Goal: Task Accomplishment & Management: Manage account settings

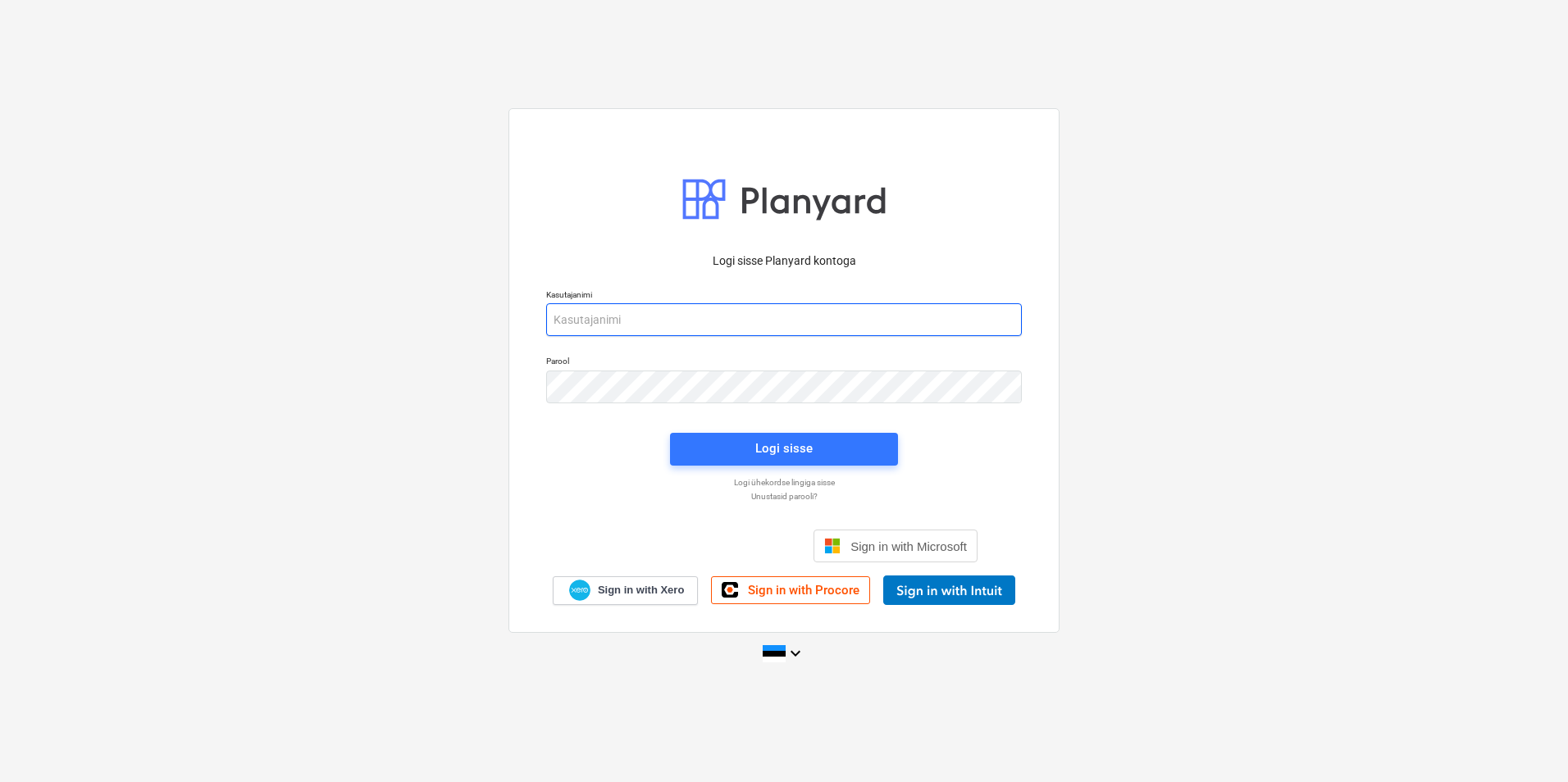
click at [673, 325] on input "email" at bounding box center [784, 319] width 475 height 33
click at [619, 325] on input "email" at bounding box center [784, 319] width 475 height 33
click at [660, 319] on input "[EMAIL_ADDRESS][PERSON_NAME][DOMAIN_NAME]" at bounding box center [784, 319] width 475 height 33
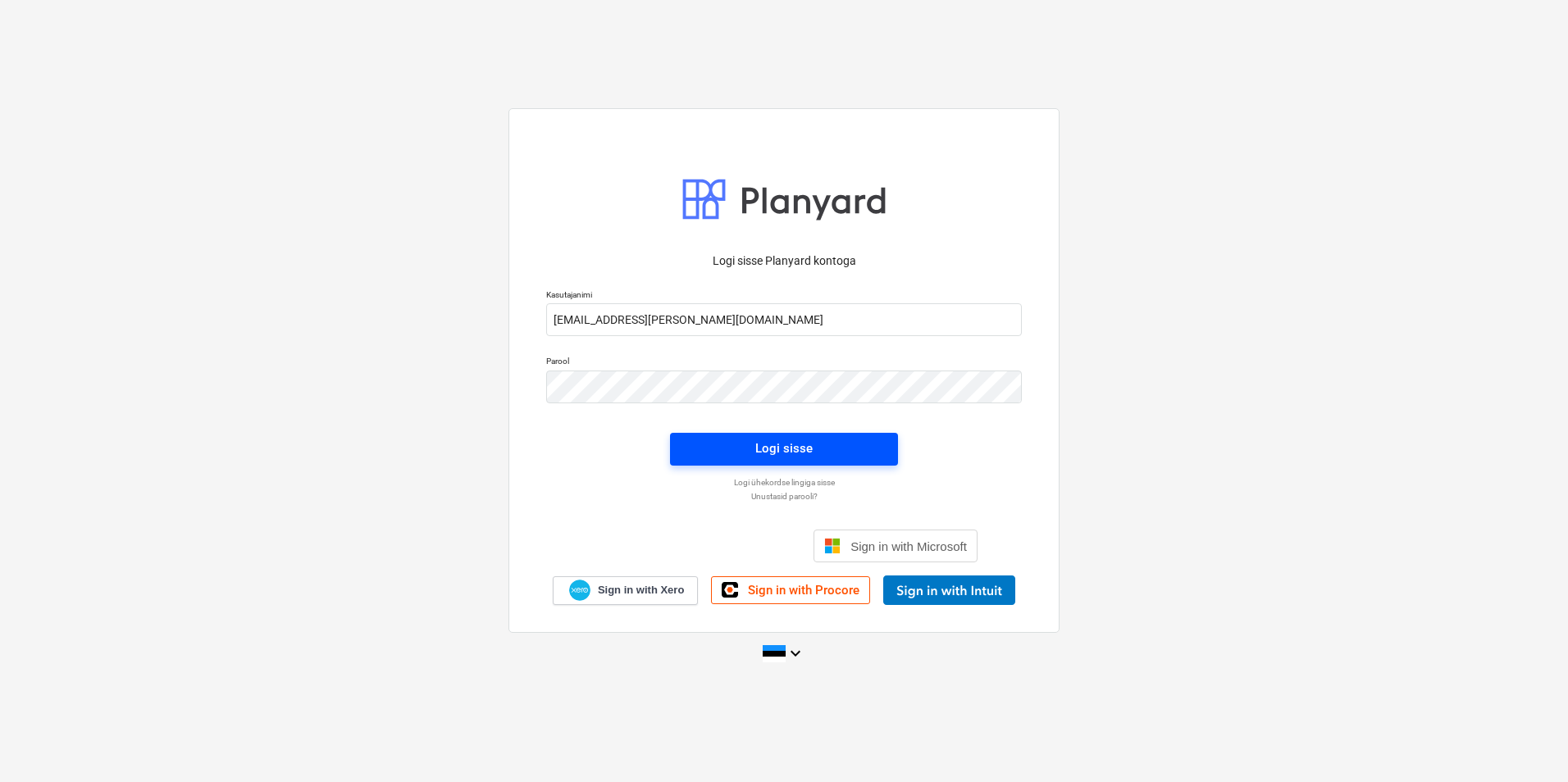
click at [804, 450] on div "Logi sisse" at bounding box center [784, 449] width 58 height 21
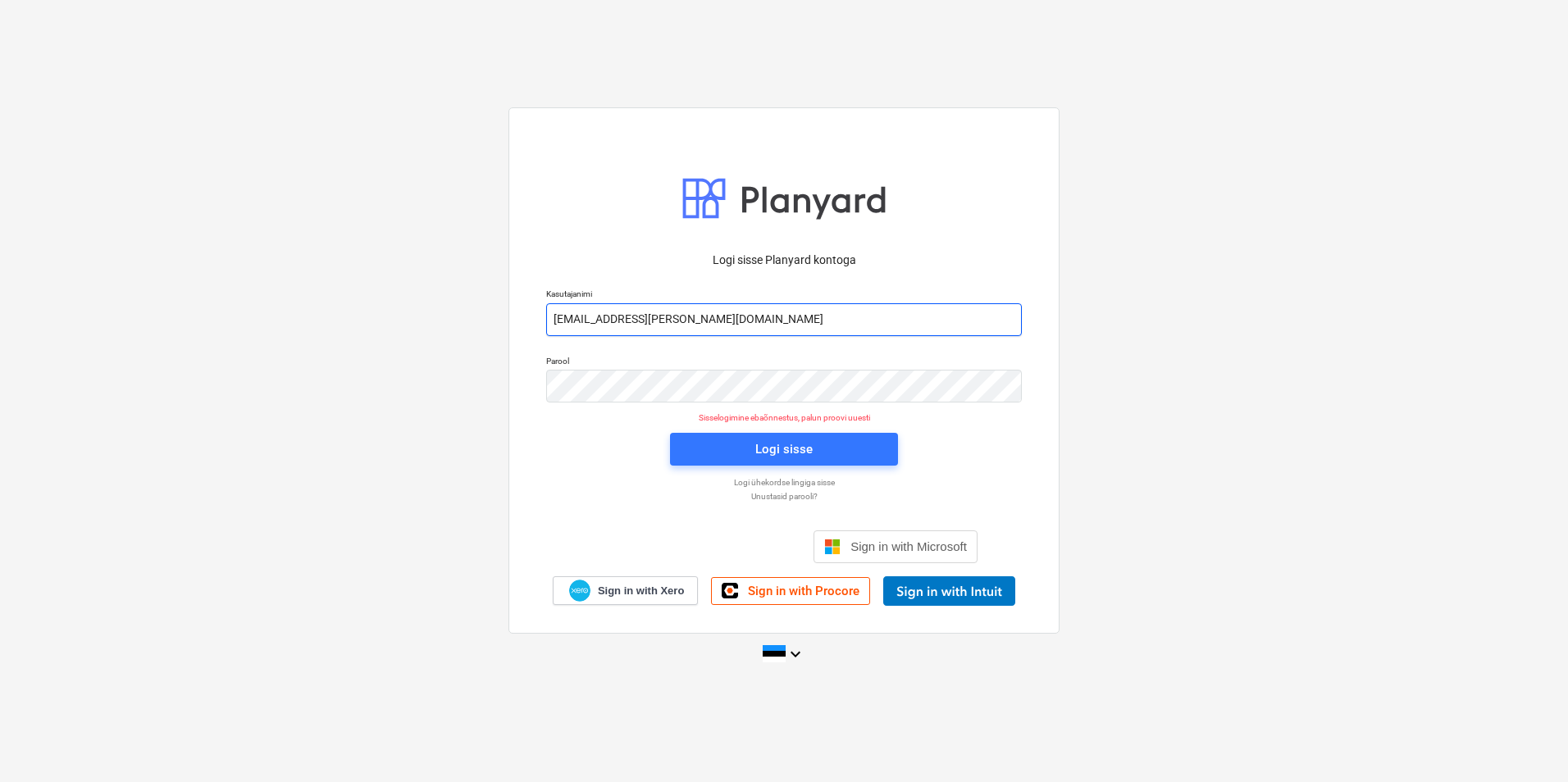
drag, startPoint x: 626, startPoint y: 319, endPoint x: 351, endPoint y: 351, distance: 276.9
click at [361, 344] on div "Logi sisse Planyard kontoga Kasutajanimi [EMAIL_ADDRESS][PERSON_NAME][DOMAIN_NA…" at bounding box center [784, 390] width 1568 height 593
type input "[EMAIL_ADDRESS][PERSON_NAME][DOMAIN_NAME]"
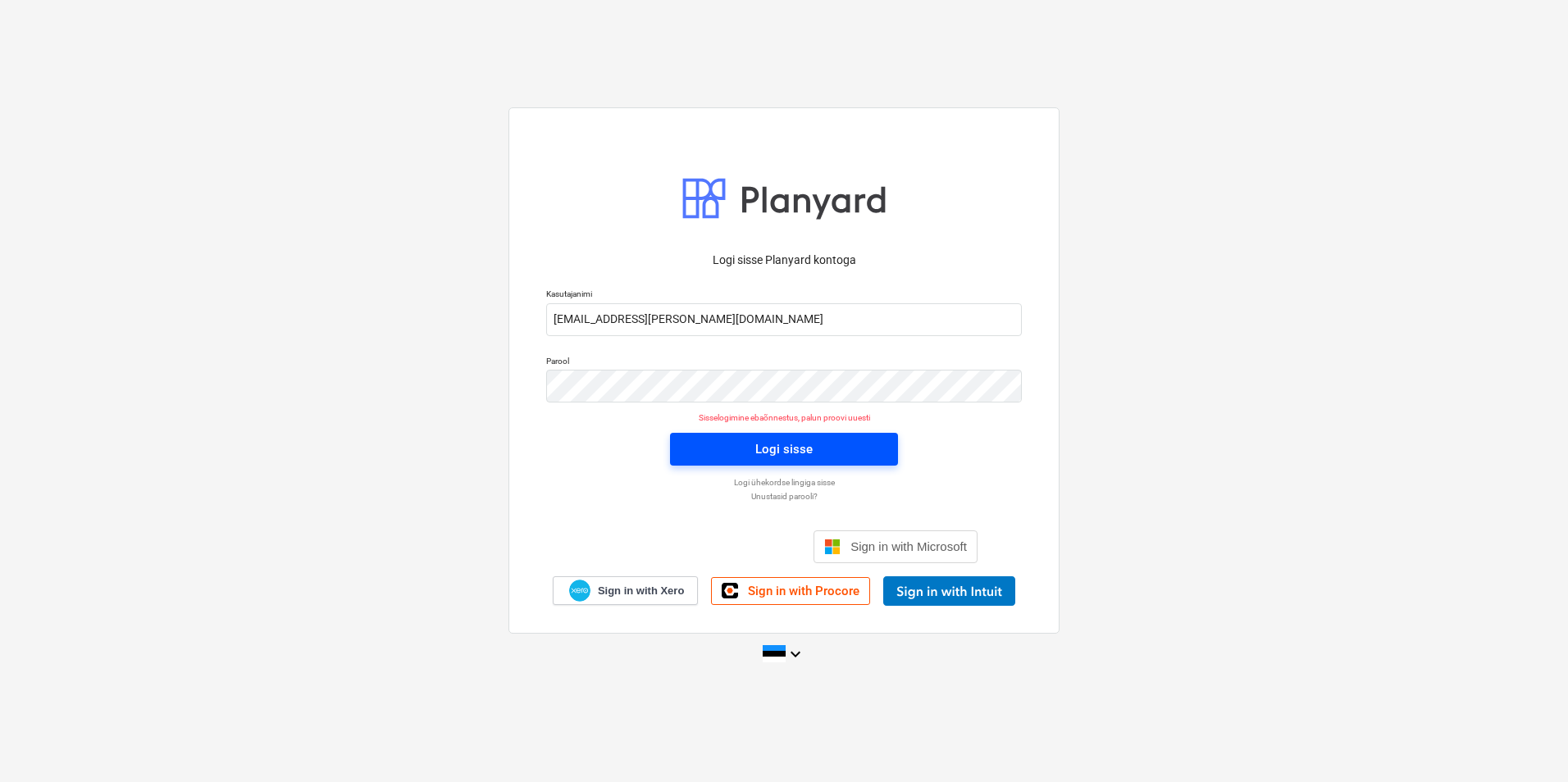
click at [755, 448] on span "Logi sisse" at bounding box center [784, 450] width 188 height 21
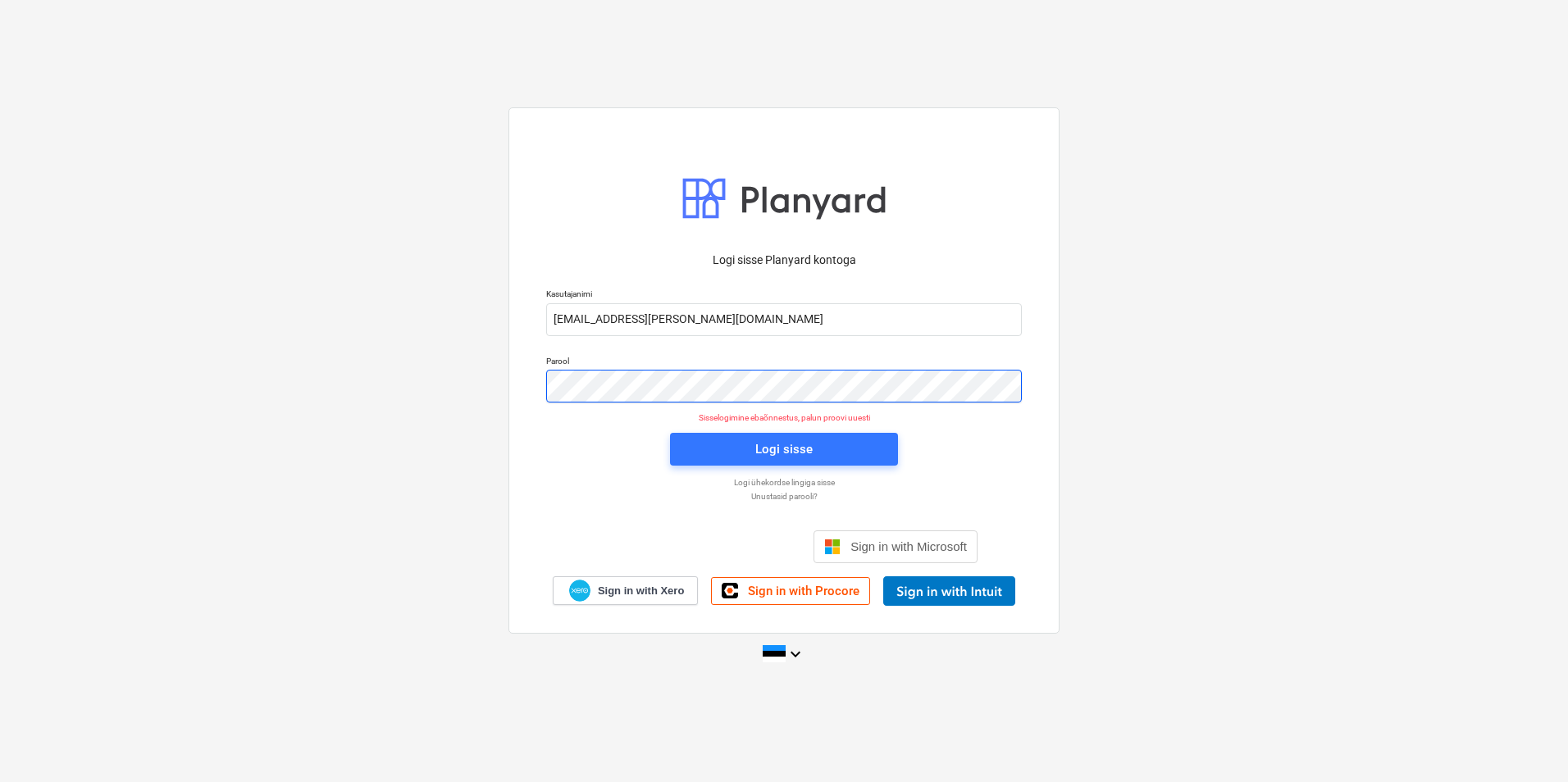
click at [447, 395] on div "Logi sisse Planyard kontoga Kasutajanimi [EMAIL_ADDRESS][PERSON_NAME][DOMAIN_NA…" at bounding box center [784, 390] width 1568 height 593
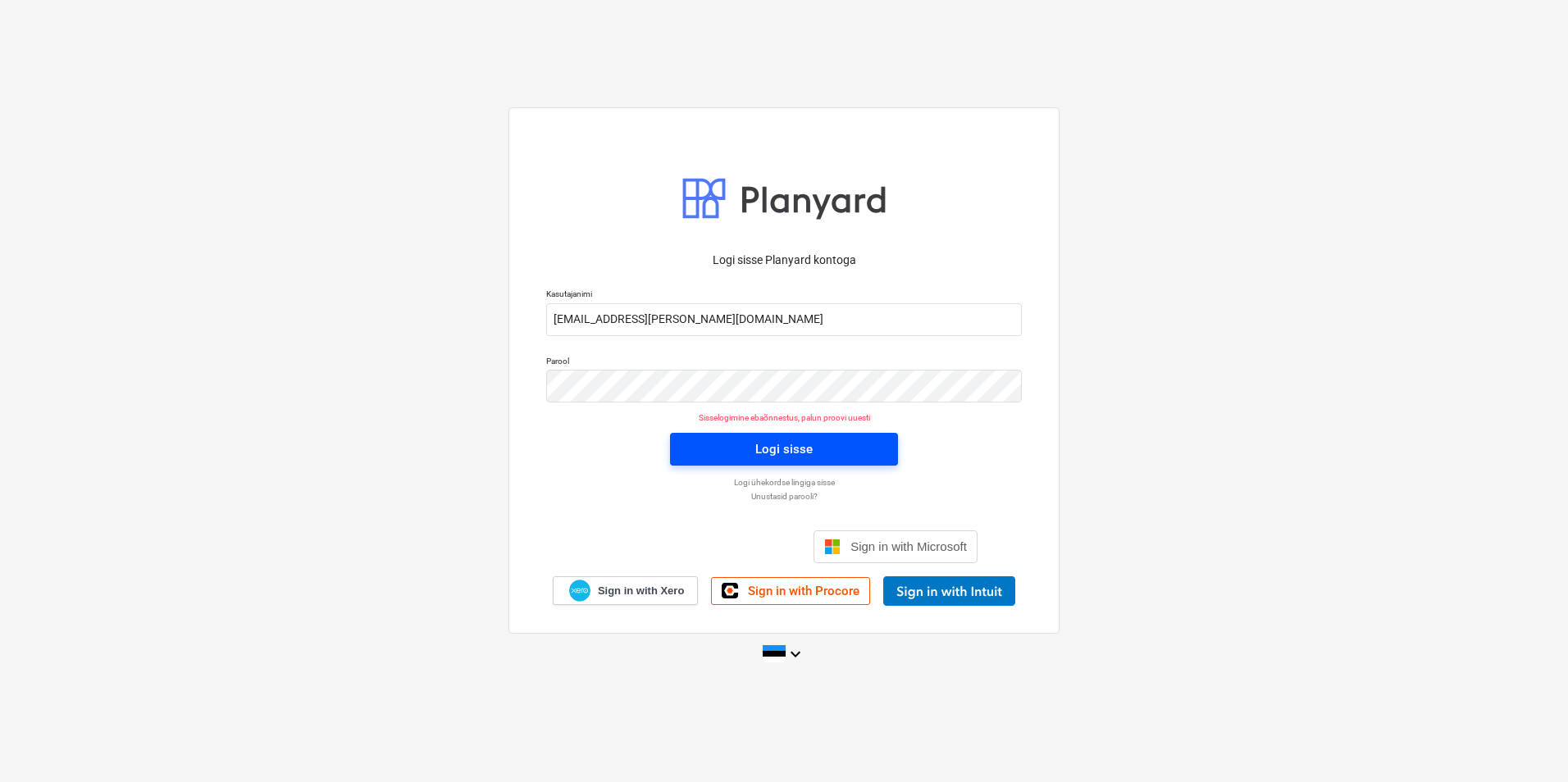
click at [747, 447] on span "Logi sisse" at bounding box center [784, 450] width 188 height 21
